Goal: Contribute content

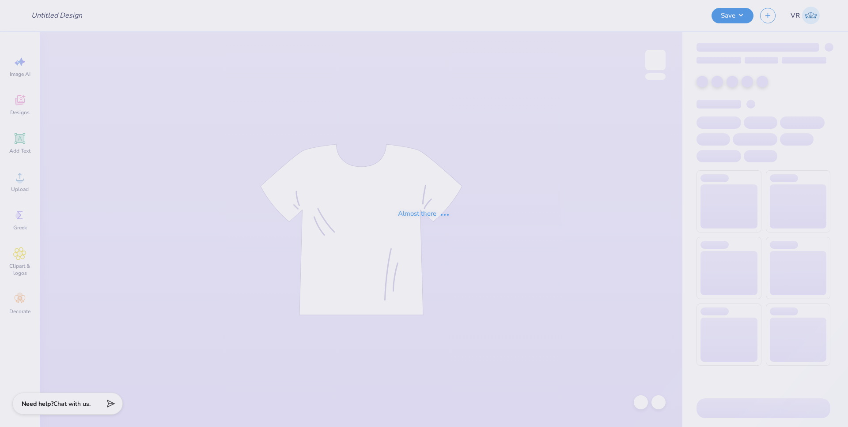
type input "DSP Barn Dance 6"
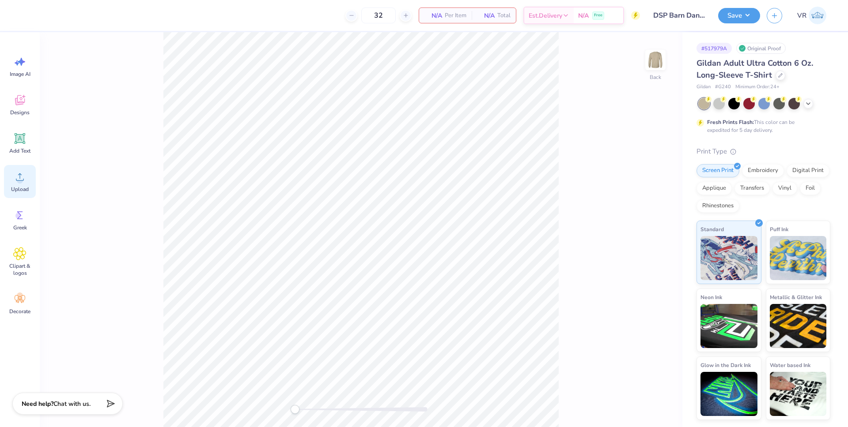
click at [29, 181] on div "Upload" at bounding box center [20, 181] width 32 height 33
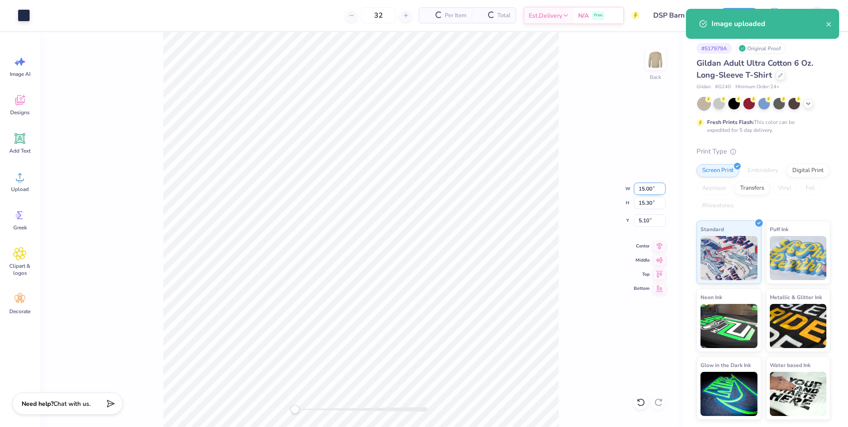
click at [644, 191] on input "15.00" at bounding box center [649, 189] width 32 height 12
type input "12.00"
type input "12.24"
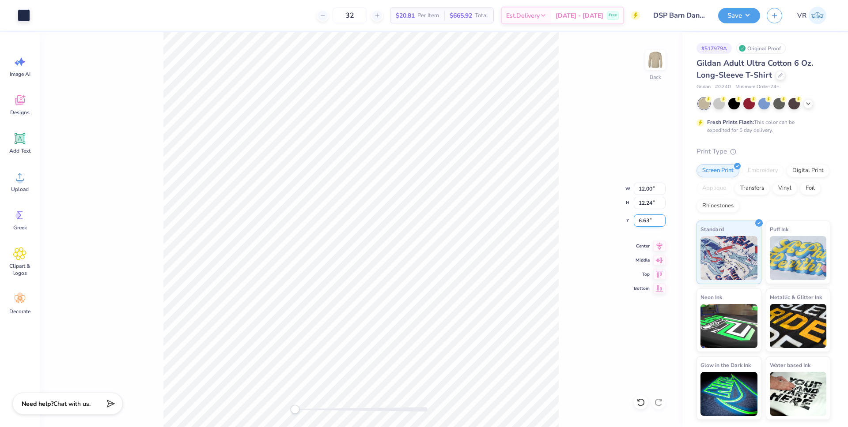
click at [643, 219] on input "6.63" at bounding box center [649, 221] width 32 height 12
type input "3"
click at [757, 8] on div "Save" at bounding box center [739, 15] width 42 height 15
click at [750, 16] on button "Save" at bounding box center [739, 14] width 42 height 15
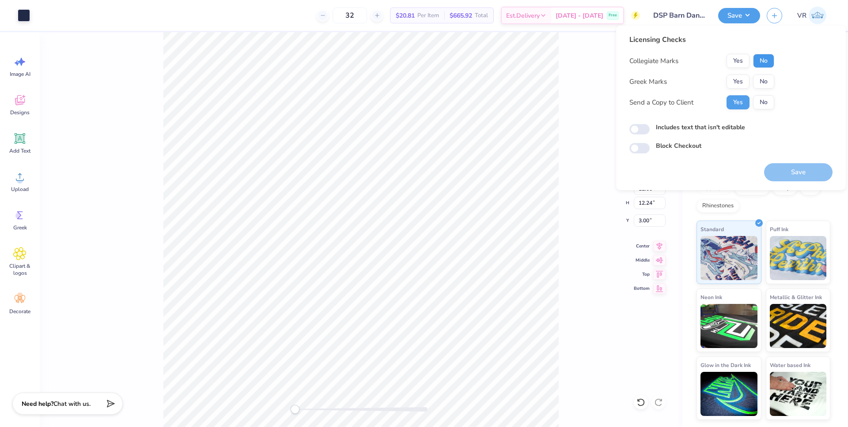
click at [765, 63] on button "No" at bounding box center [763, 61] width 21 height 14
click at [742, 85] on button "Yes" at bounding box center [737, 82] width 23 height 14
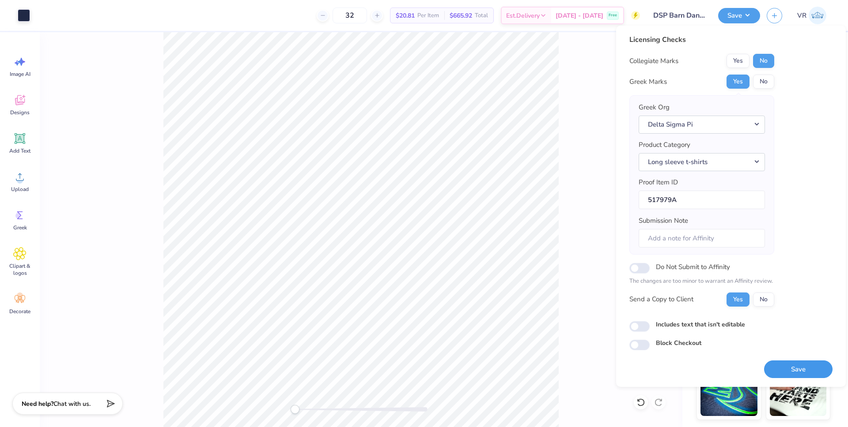
click at [801, 370] on button "Save" at bounding box center [798, 370] width 68 height 18
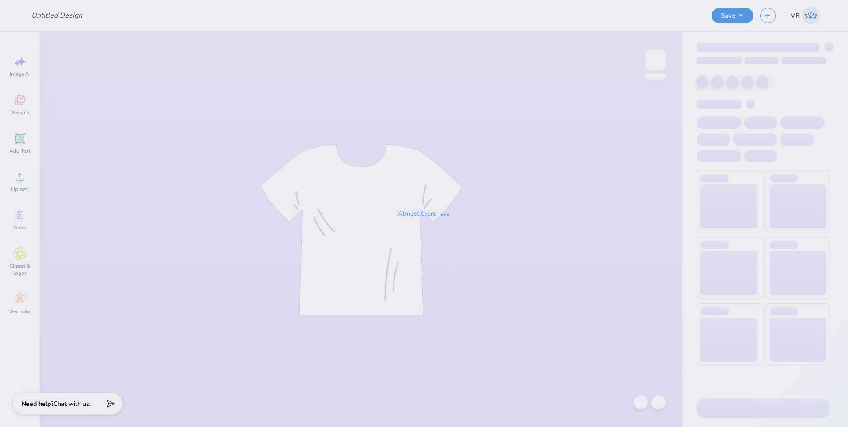
type input "[PERSON_NAME] : Moms on the Run"
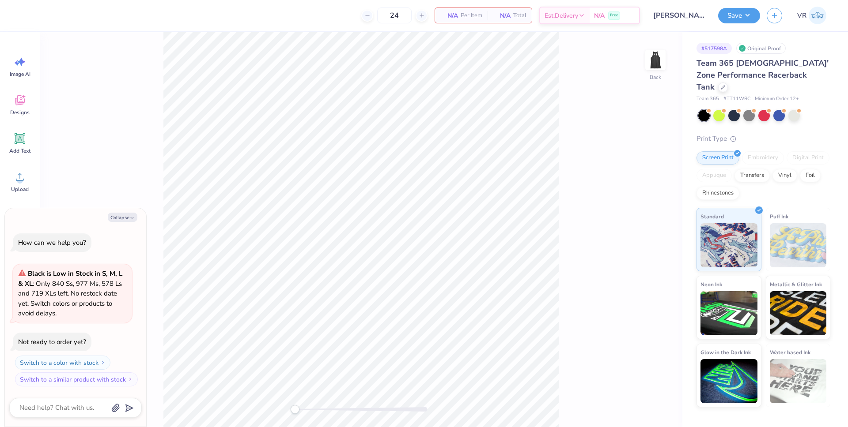
type textarea "x"
